Goal: Information Seeking & Learning: Learn about a topic

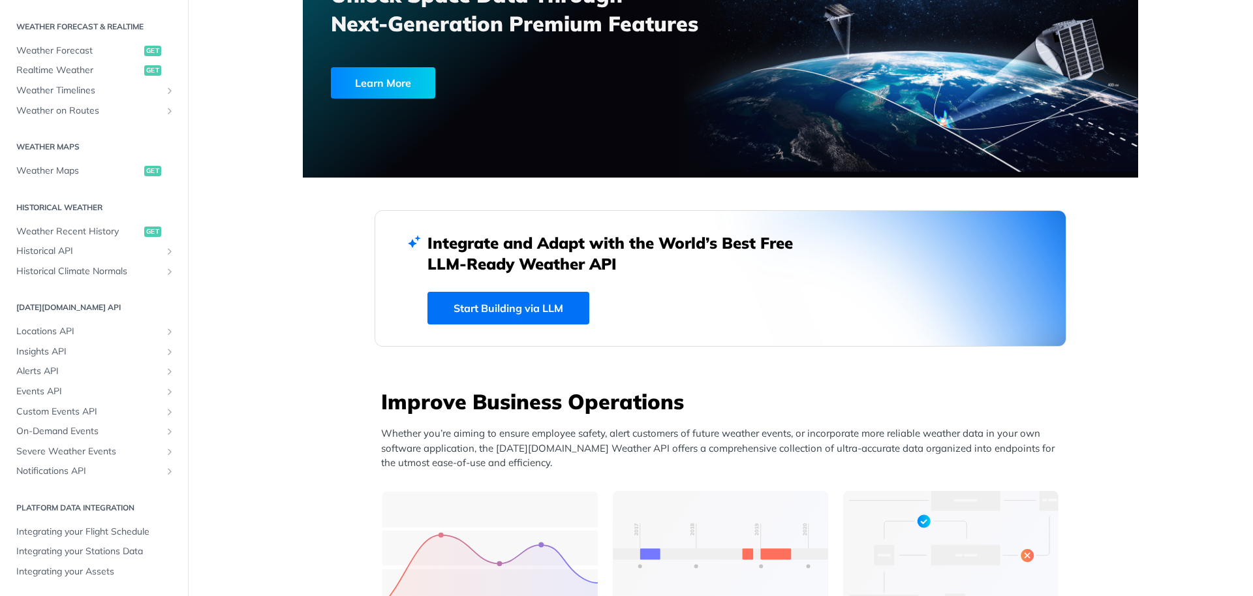
scroll to position [158, 0]
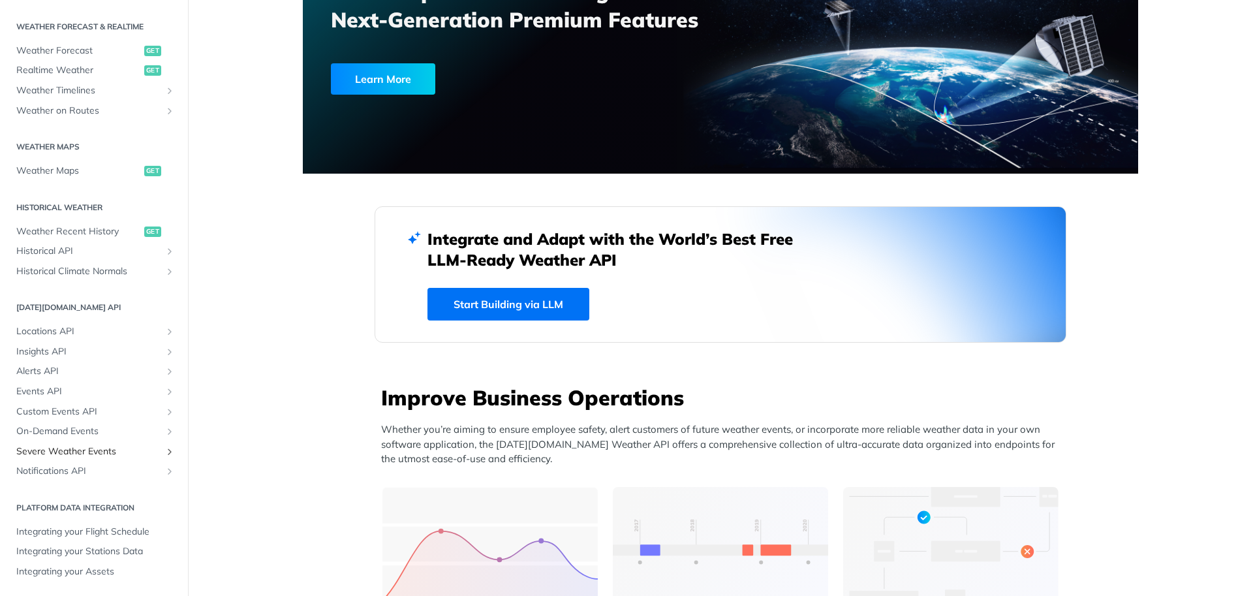
click at [99, 456] on span "Severe Weather Events" at bounding box center [88, 451] width 145 height 13
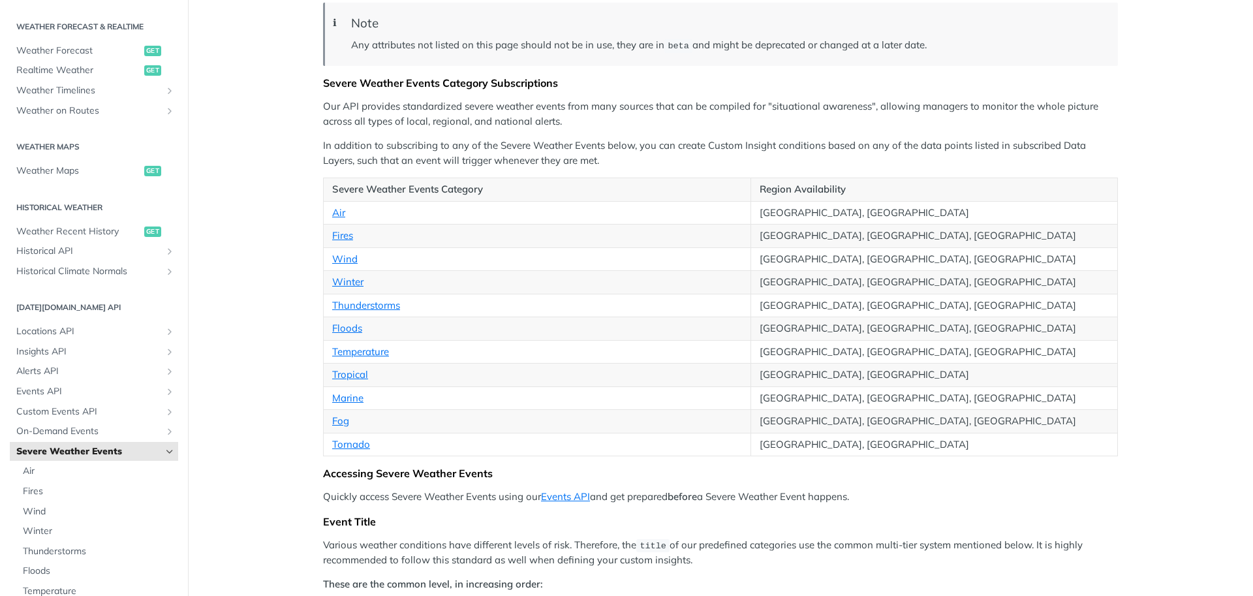
scroll to position [155, 0]
click at [334, 211] on link "Air" at bounding box center [338, 210] width 13 height 12
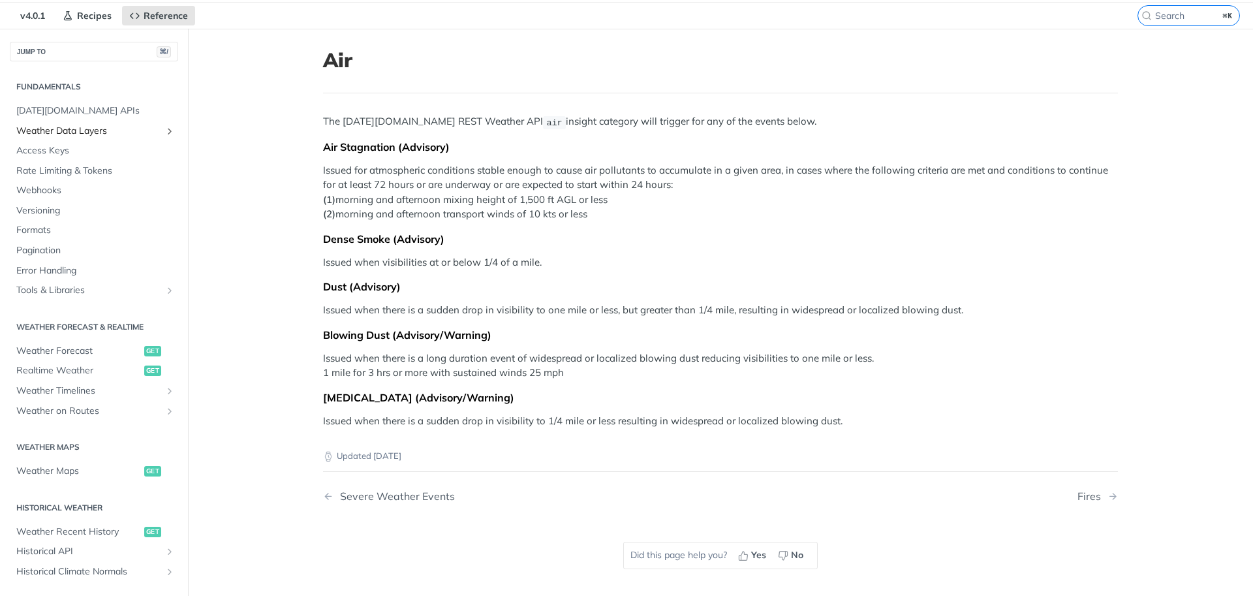
click at [144, 130] on span "Weather Data Layers" at bounding box center [88, 131] width 145 height 13
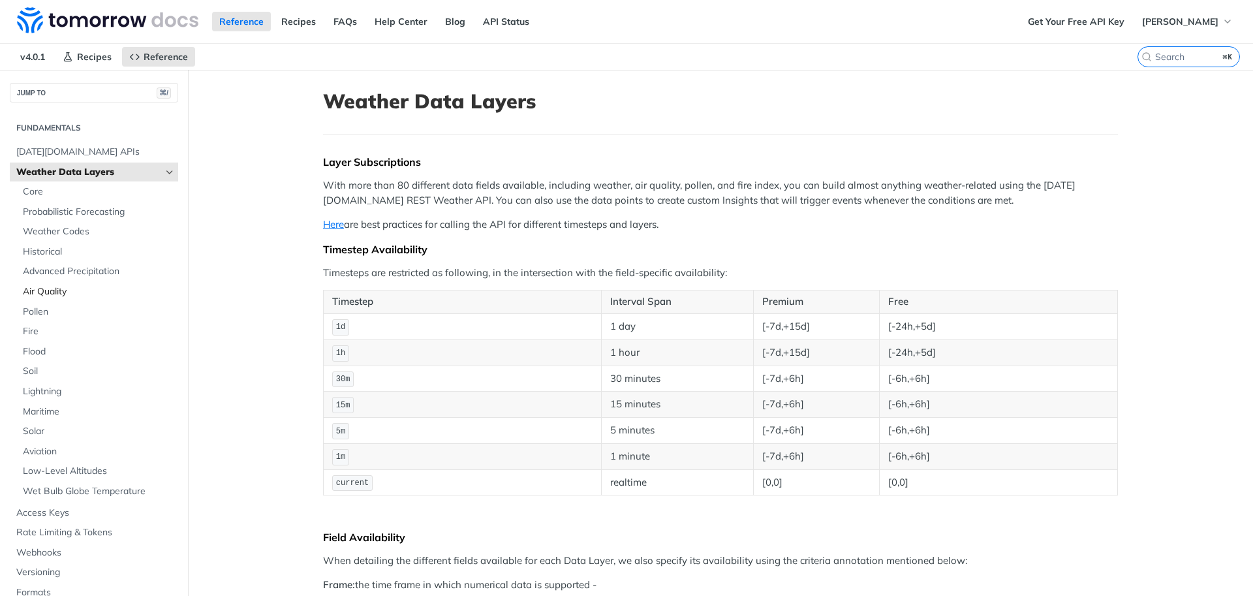
click at [72, 292] on span "Air Quality" at bounding box center [99, 291] width 152 height 13
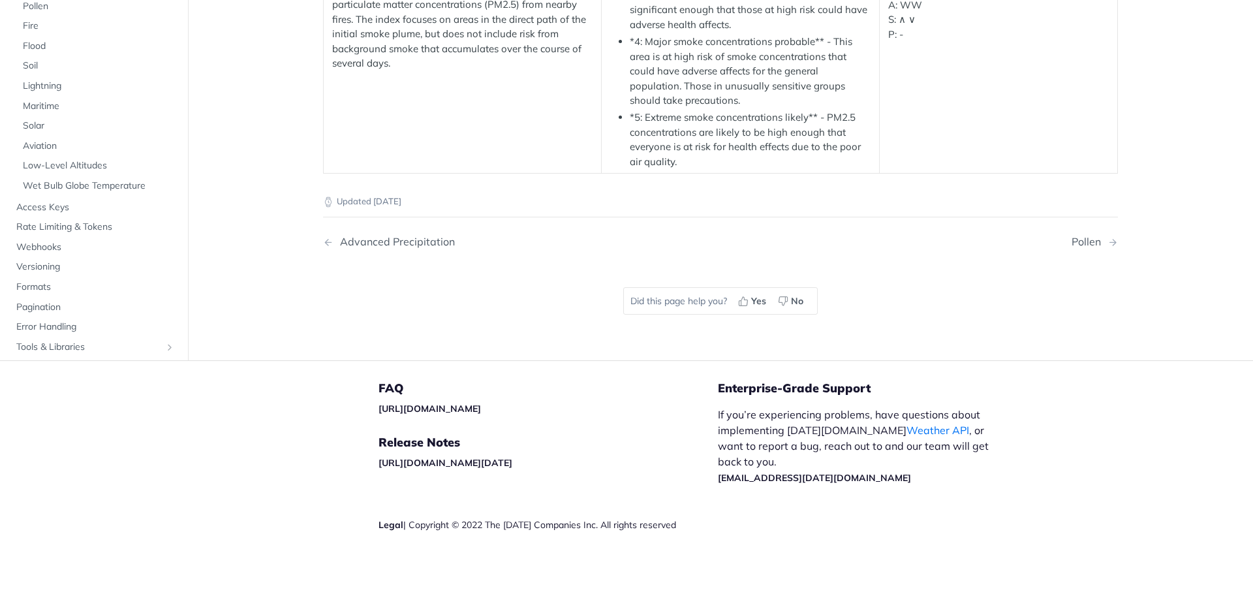
scroll to position [2534, 0]
drag, startPoint x: 335, startPoint y: 174, endPoint x: 322, endPoint y: 173, distance: 13.1
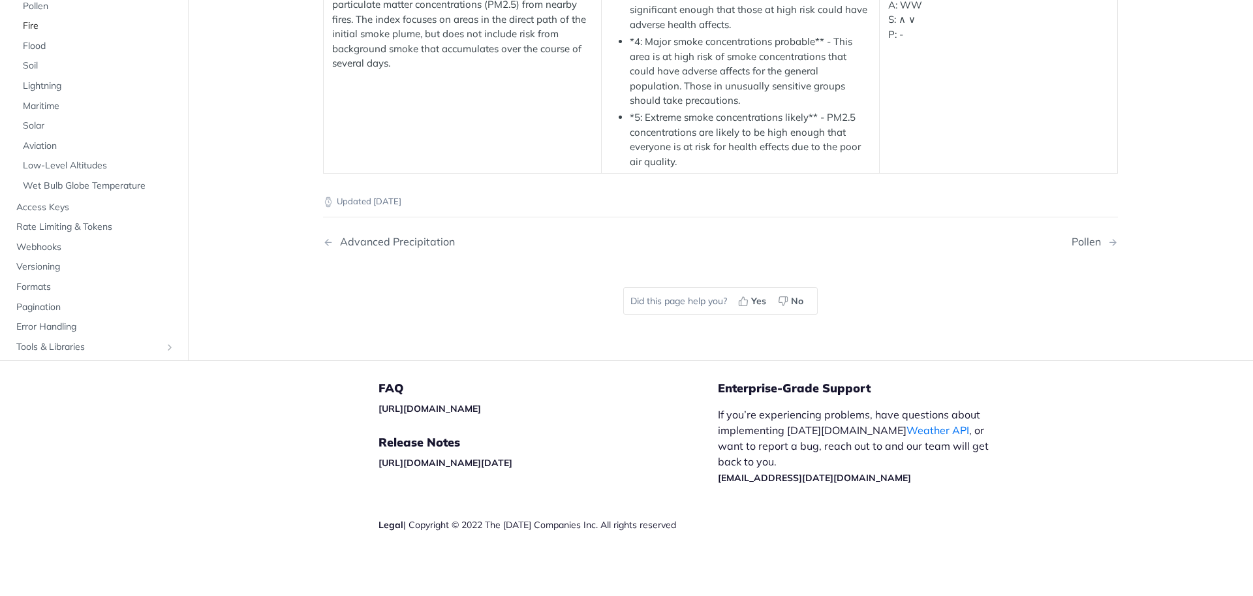
click at [54, 33] on span "Fire" at bounding box center [99, 26] width 152 height 13
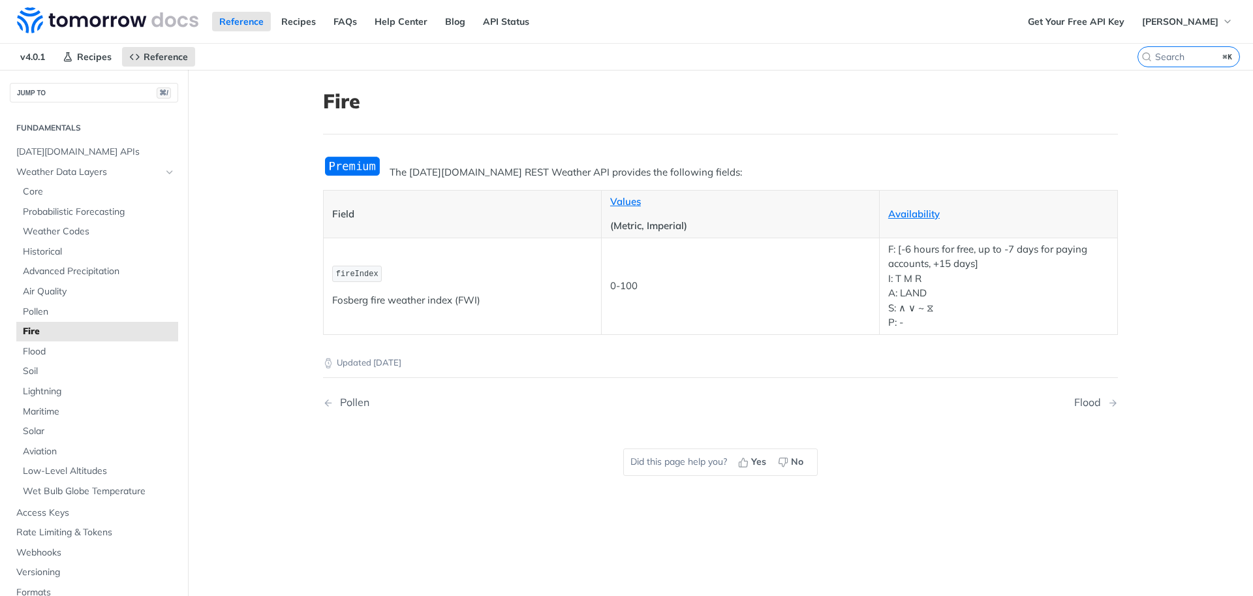
click at [860, 179] on p "The [DATE][DOMAIN_NAME] REST Weather API provides the following fields:" at bounding box center [720, 172] width 795 height 15
